Goal: Task Accomplishment & Management: Manage account settings

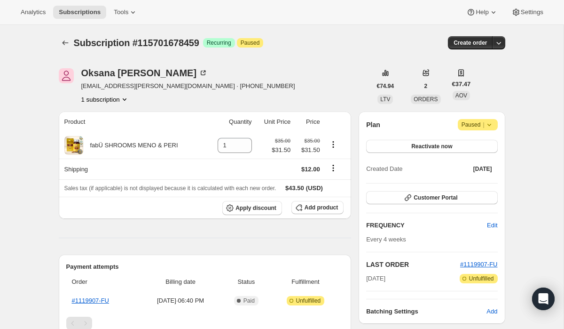
click at [470, 126] on span "Paused |" at bounding box center [478, 124] width 32 height 9
click at [471, 142] on span "Cancel subscription" at bounding box center [475, 143] width 53 height 7
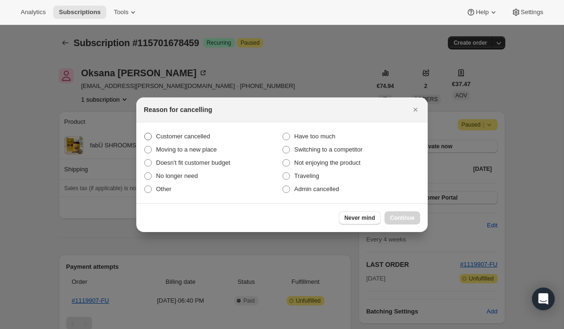
click at [233, 131] on label "Customer cancelled" at bounding box center [213, 136] width 138 height 13
click at [145, 133] on input "Customer cancelled" at bounding box center [144, 133] width 0 height 0
radio input "true"
click at [397, 213] on button "Continue" at bounding box center [402, 217] width 36 height 13
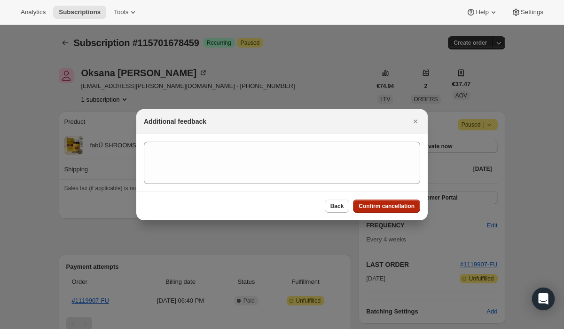
click at [387, 206] on span "Confirm cancellation" at bounding box center [387, 206] width 56 height 8
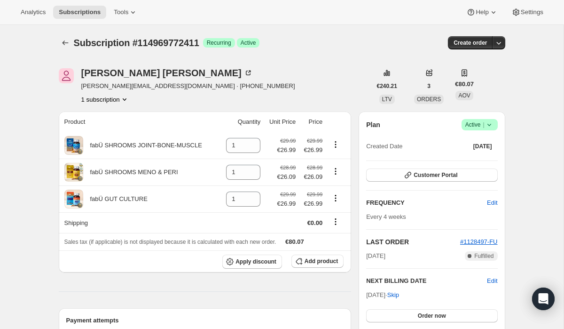
click at [473, 124] on span "Active |" at bounding box center [479, 124] width 29 height 9
click at [471, 158] on span "Cancel subscription" at bounding box center [476, 159] width 53 height 7
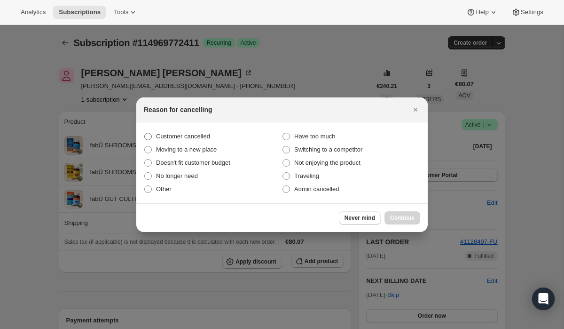
click at [227, 134] on label "Customer cancelled" at bounding box center [213, 136] width 138 height 13
click at [145, 133] on input "Customer cancelled" at bounding box center [144, 133] width 0 height 0
radio input "true"
click at [399, 209] on div "Never mind Continue" at bounding box center [281, 217] width 291 height 29
click at [399, 214] on span "Continue" at bounding box center [402, 218] width 24 height 8
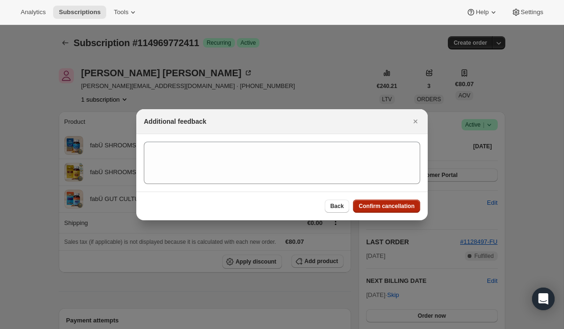
click at [365, 205] on span "Confirm cancellation" at bounding box center [387, 206] width 56 height 8
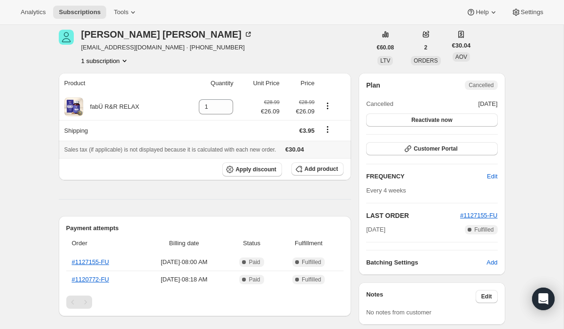
scroll to position [4, 0]
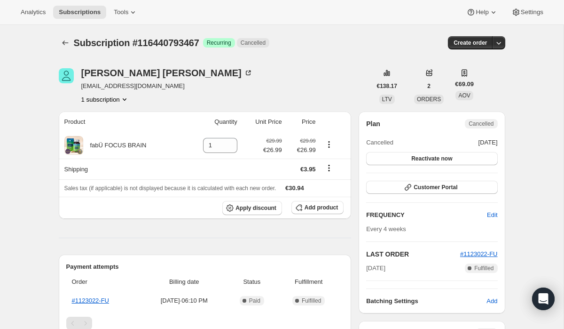
click at [104, 103] on button "1 subscription" at bounding box center [105, 98] width 48 height 9
click at [187, 87] on div "Helen Brophy helenbrophy4@gmail.com 1 subscription" at bounding box center [215, 86] width 313 height 36
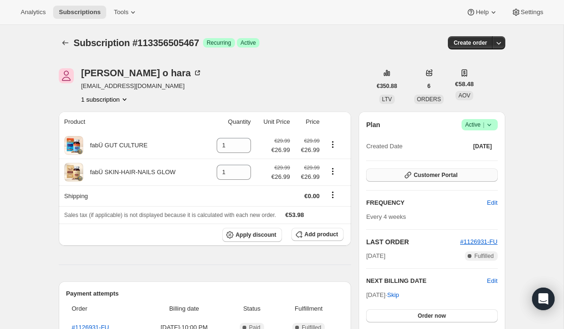
click at [456, 169] on button "Customer Portal" at bounding box center [431, 174] width 131 height 13
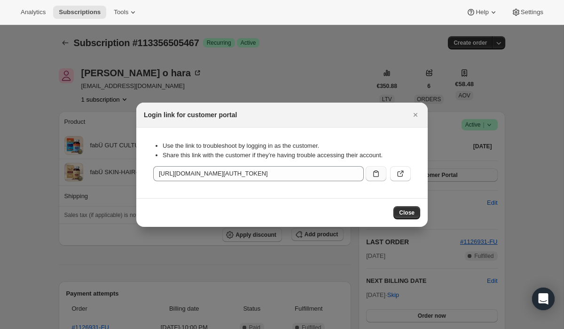
click at [375, 175] on icon ":rc3:" at bounding box center [375, 173] width 9 height 9
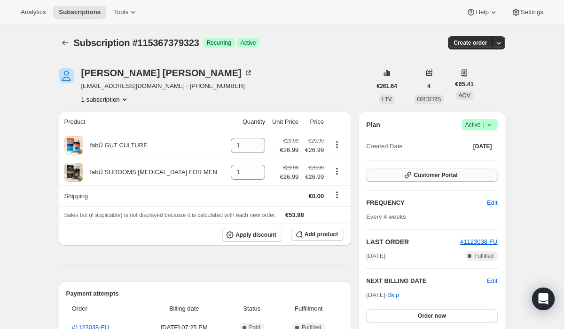
click at [460, 174] on button "Customer Portal" at bounding box center [431, 174] width 131 height 13
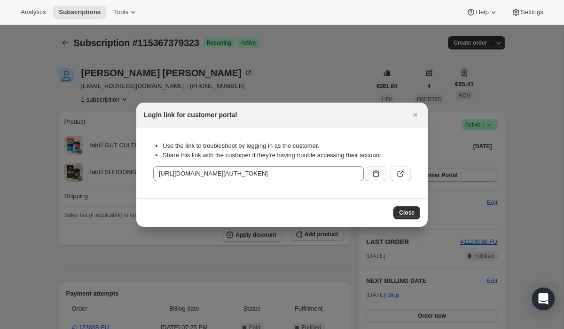
click at [372, 171] on icon ":rbt:" at bounding box center [375, 173] width 9 height 9
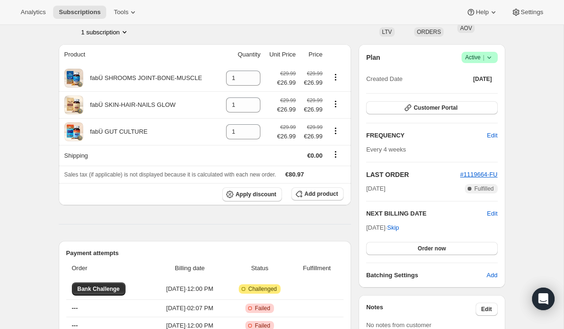
scroll to position [94, 0]
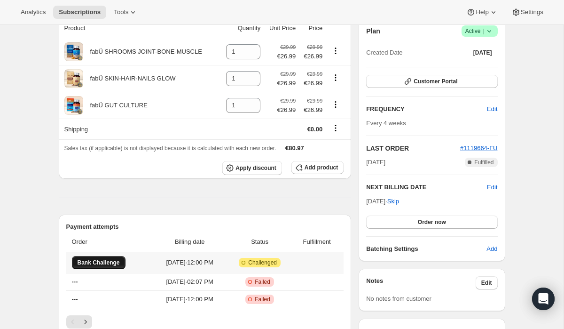
click at [95, 264] on span "Bank Challenge" at bounding box center [99, 263] width 42 height 8
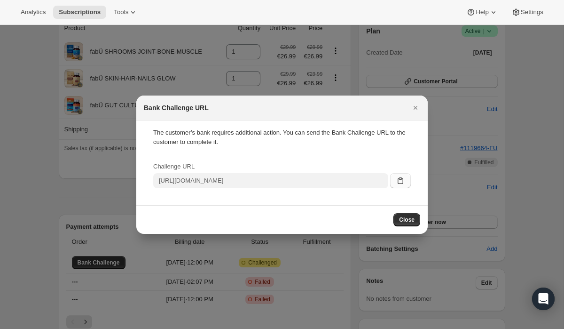
click at [400, 180] on icon ":rbh:" at bounding box center [400, 180] width 9 height 9
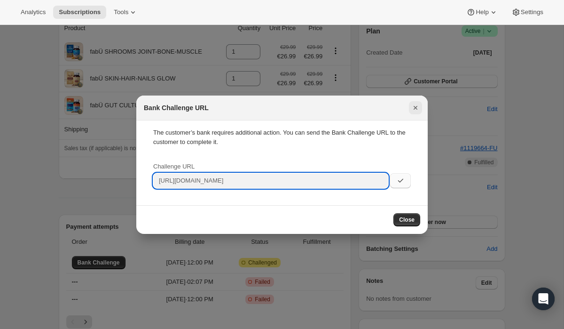
click at [417, 110] on icon "Close" at bounding box center [415, 107] width 9 height 9
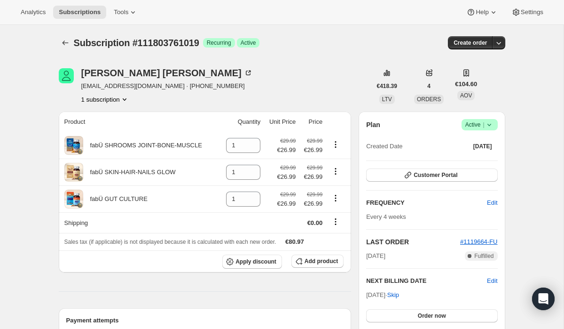
scroll to position [94, 0]
